Goal: Task Accomplishment & Management: Complete application form

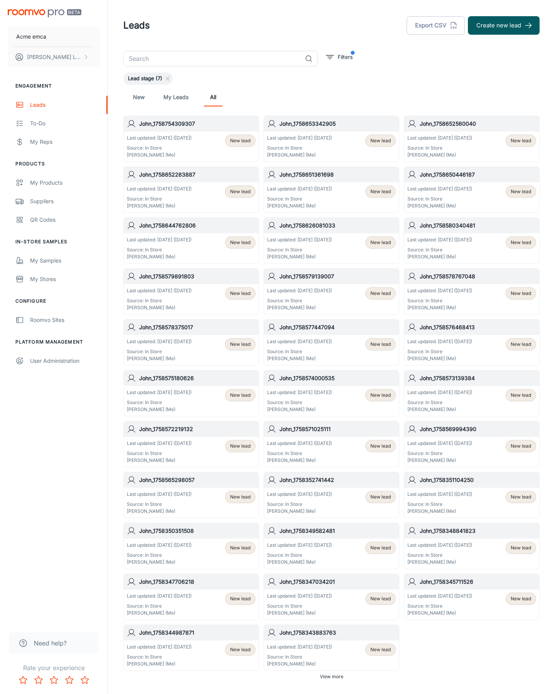
click at [504, 25] on button "Create new lead" at bounding box center [504, 25] width 72 height 18
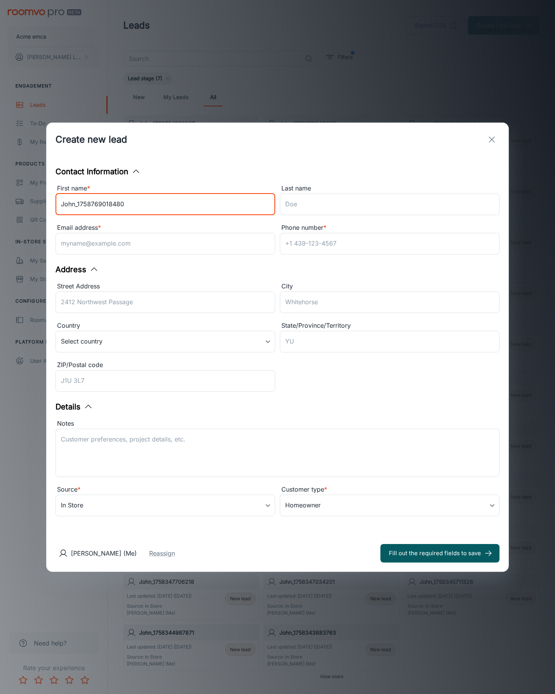
type input "John_1758769018480"
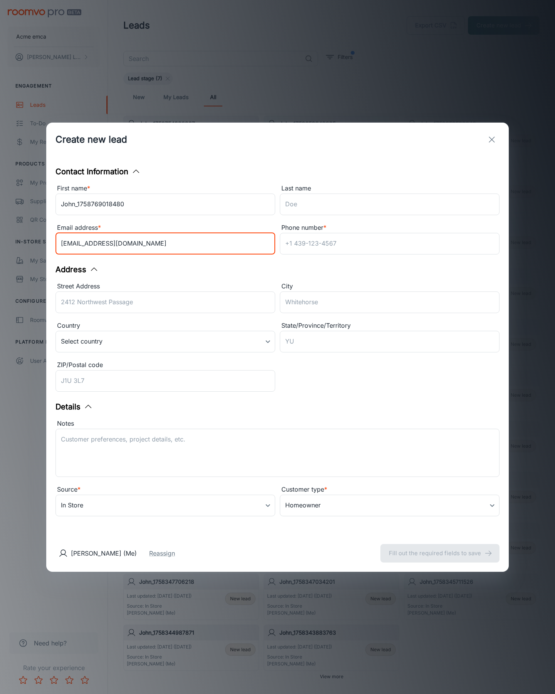
type input "[EMAIL_ADDRESS][DOMAIN_NAME]"
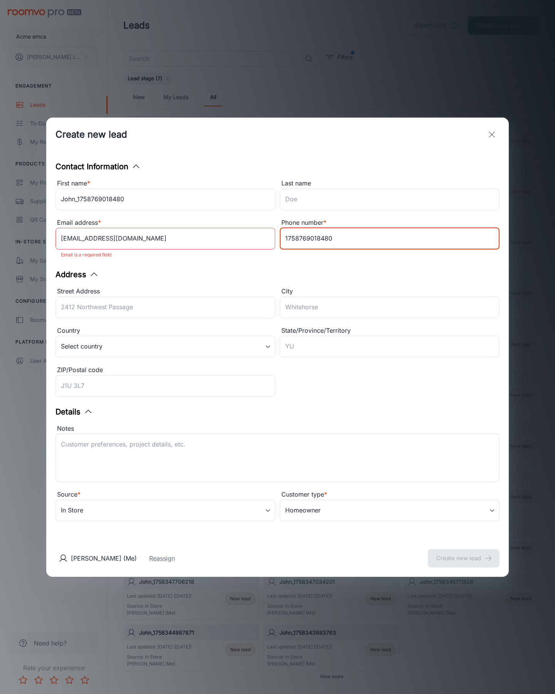
type input "1758769018480"
click at [464, 553] on button "Create new lead" at bounding box center [464, 558] width 72 height 18
